Goal: Check status: Check status

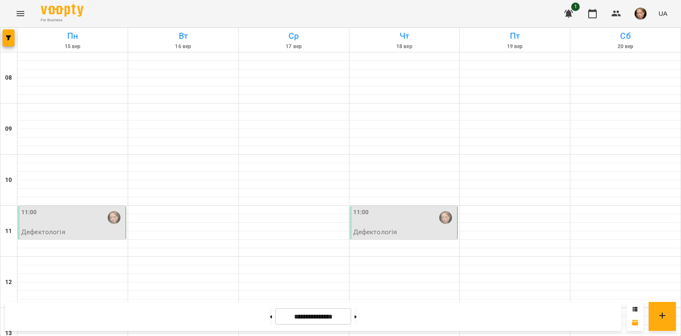
scroll to position [203, 0]
click at [143, 282] on div at bounding box center [183, 286] width 110 height 9
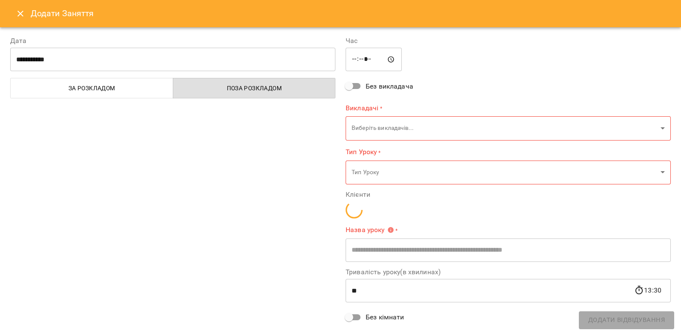
type input "**********"
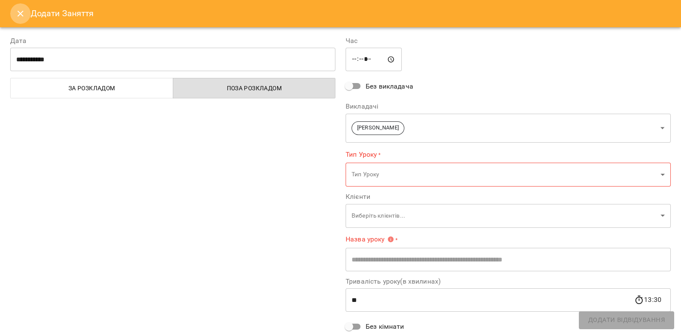
click at [23, 11] on icon "Close" at bounding box center [20, 14] width 10 height 10
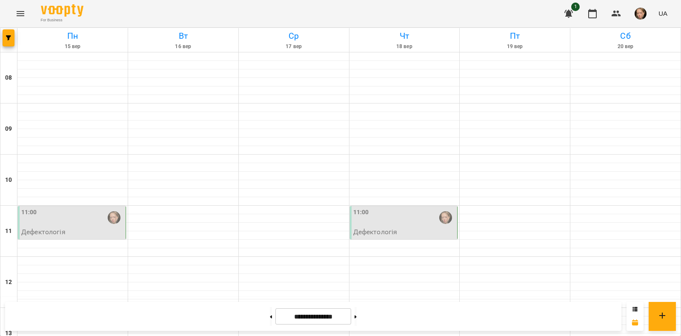
scroll to position [368, 0]
click at [638, 309] on div at bounding box center [634, 316] width 17 height 29
click at [634, 308] on icon at bounding box center [634, 308] width 5 height 5
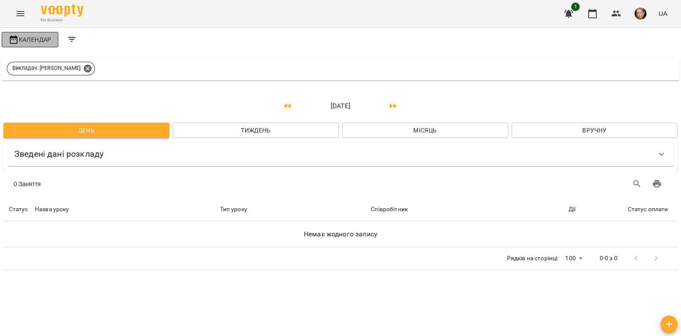
click at [26, 34] on button "Календар" at bounding box center [30, 39] width 57 height 15
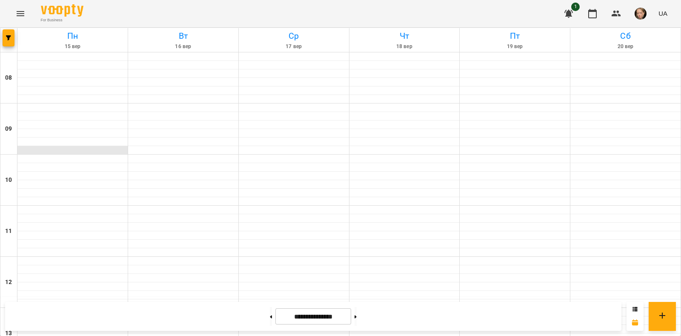
scroll to position [368, 0]
click at [270, 319] on button at bounding box center [271, 316] width 2 height 19
type input "**********"
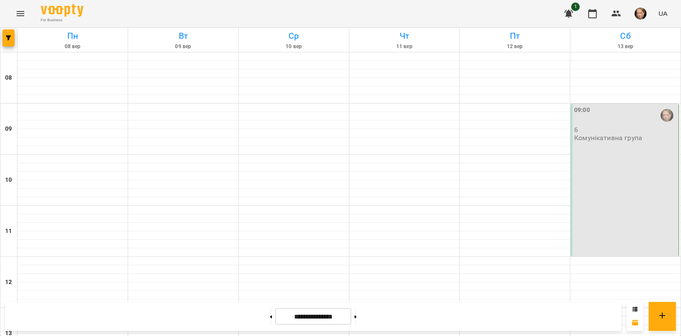
scroll to position [0, 0]
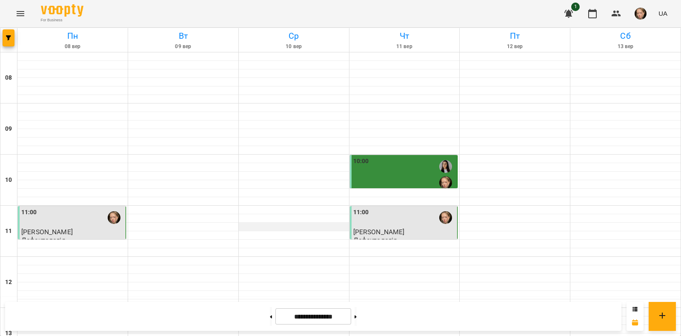
scroll to position [368, 0]
click at [357, 315] on button at bounding box center [355, 316] width 2 height 19
type input "**********"
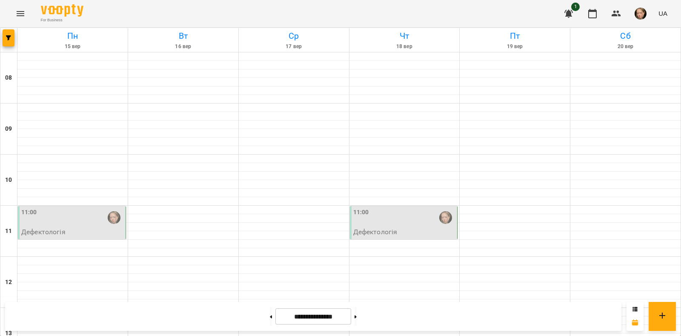
scroll to position [0, 0]
click at [634, 307] on icon at bounding box center [634, 308] width 5 height 5
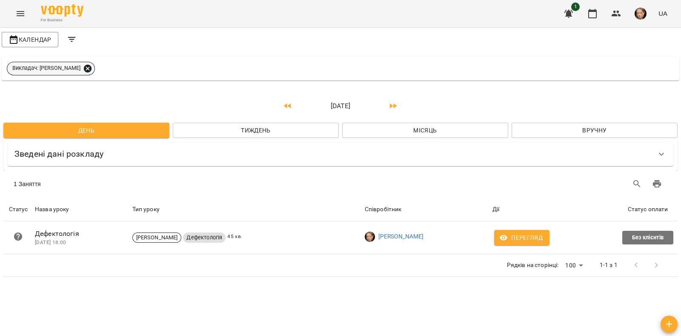
click at [90, 64] on icon at bounding box center [87, 68] width 9 height 9
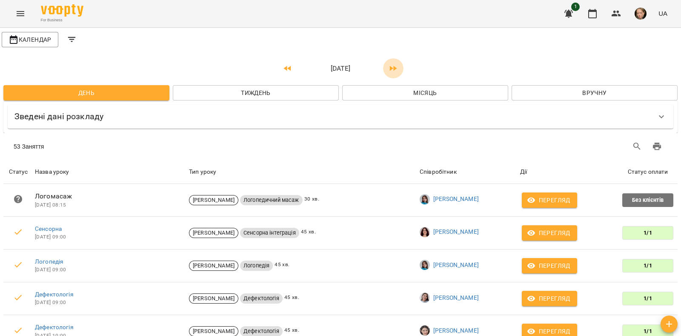
click at [388, 67] on icon "button" at bounding box center [393, 68] width 10 height 10
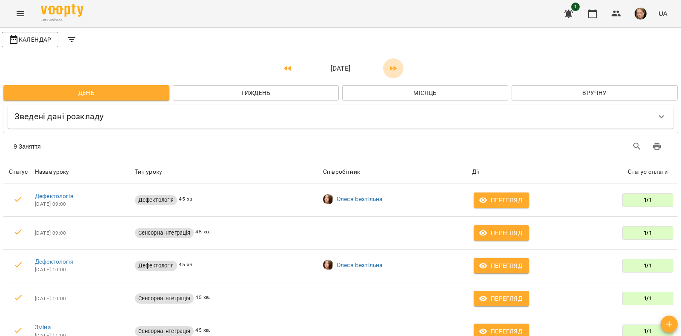
click at [388, 67] on icon "button" at bounding box center [393, 68] width 10 height 10
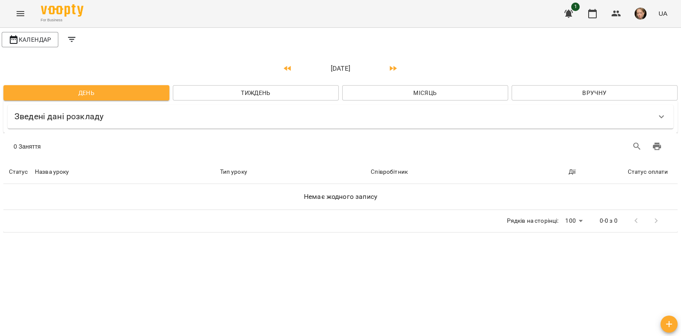
click at [388, 67] on icon "button" at bounding box center [393, 68] width 10 height 10
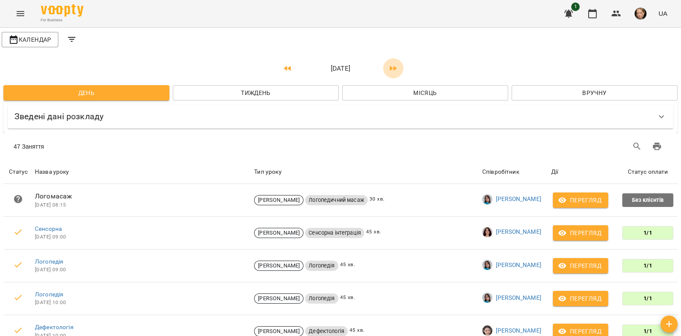
click at [398, 65] on button "button" at bounding box center [393, 68] width 20 height 20
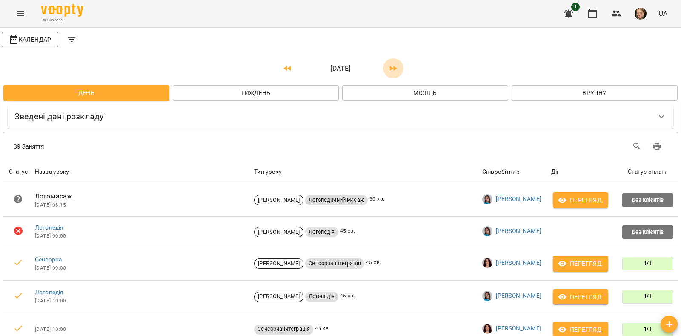
click at [398, 65] on button "button" at bounding box center [393, 68] width 20 height 20
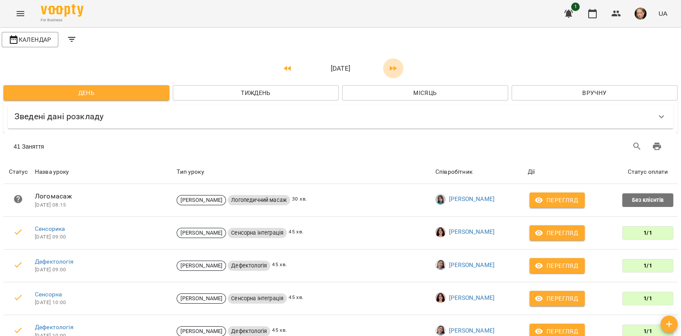
click at [398, 65] on button "button" at bounding box center [393, 68] width 20 height 20
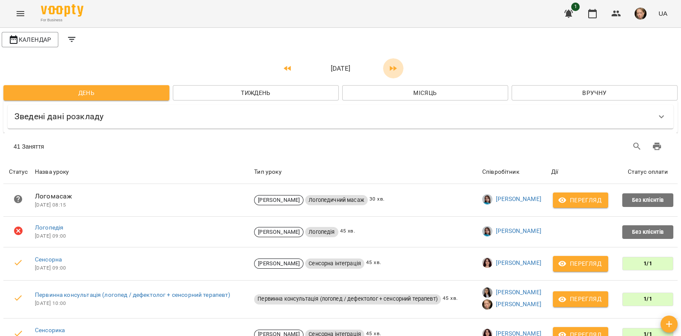
click at [398, 65] on button "button" at bounding box center [393, 68] width 20 height 20
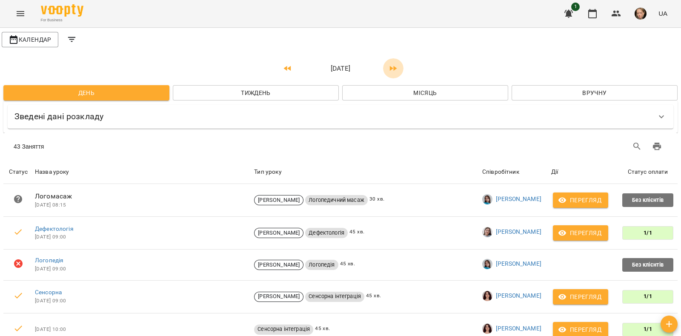
click at [398, 65] on button "button" at bounding box center [393, 68] width 20 height 20
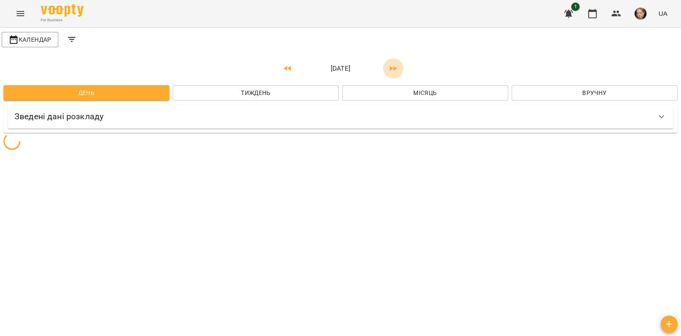
click at [398, 65] on button "button" at bounding box center [393, 68] width 20 height 20
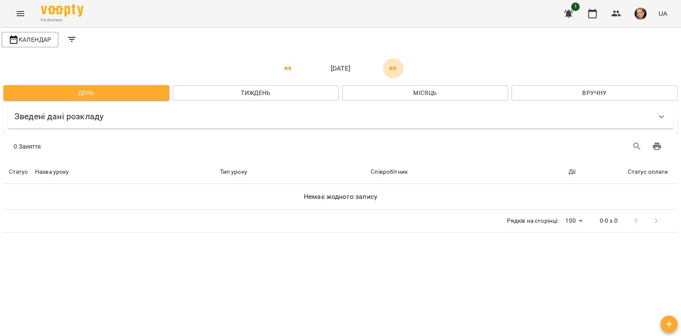
click at [398, 65] on button "button" at bounding box center [393, 68] width 20 height 20
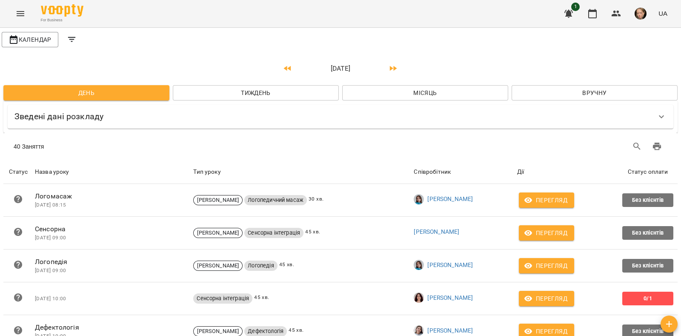
click at [298, 67] on p "[DATE]" at bounding box center [340, 68] width 85 height 10
click at [283, 67] on icon "button" at bounding box center [288, 68] width 10 height 10
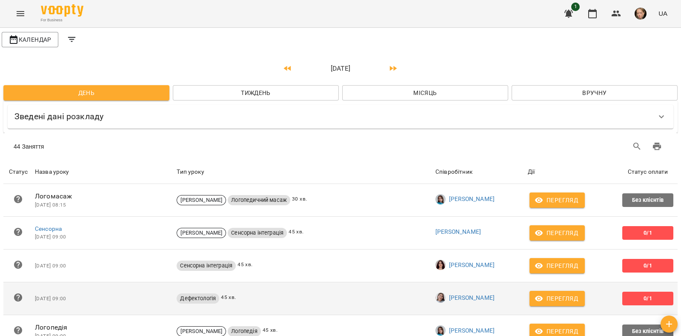
scroll to position [119, 0]
click at [535, 294] on icon "button" at bounding box center [539, 298] width 9 height 9
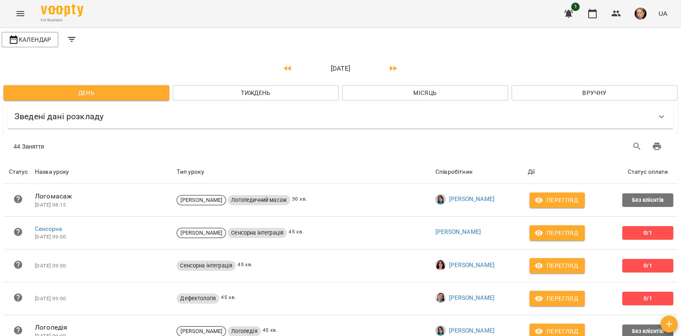
scroll to position [1271, 0]
